Goal: Use online tool/utility: Utilize a website feature to perform a specific function

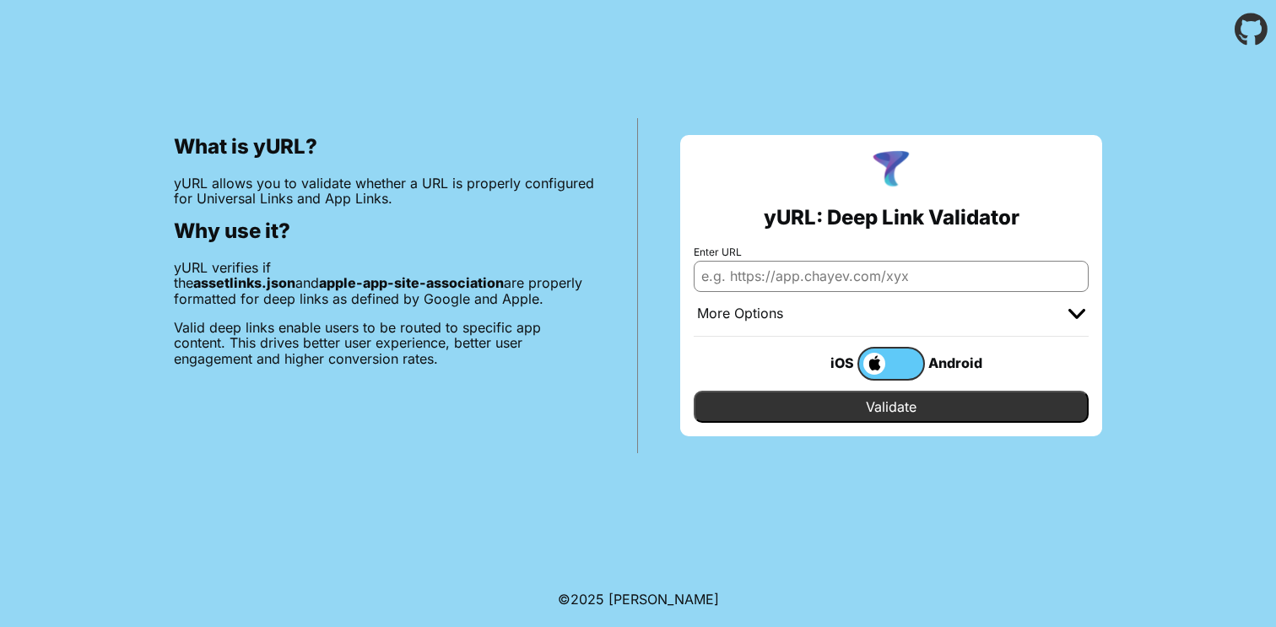
click at [797, 272] on input "Enter URL" at bounding box center [891, 276] width 395 height 30
paste input "[URL][DOMAIN_NAME]"
type input "[URL][DOMAIN_NAME]"
click at [847, 398] on input "Validate" at bounding box center [891, 407] width 395 height 32
